Goal: Find specific page/section: Find specific page/section

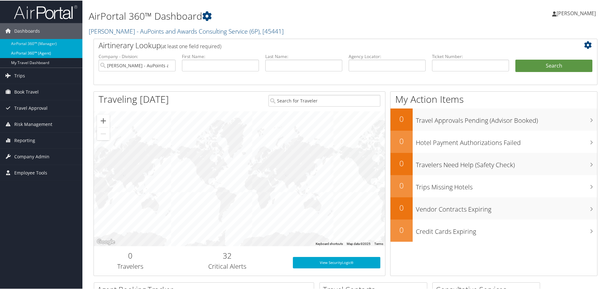
click at [35, 51] on link "AirPortal 360™ (Agent)" at bounding box center [41, 53] width 82 height 10
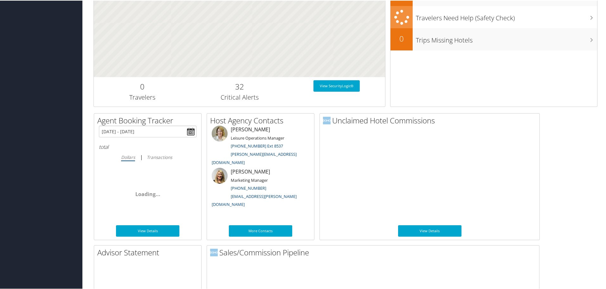
scroll to position [309, 0]
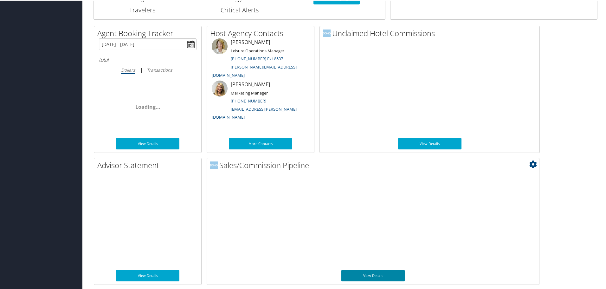
click at [393, 275] on link "View Details" at bounding box center [372, 274] width 63 height 11
